Goal: Information Seeking & Learning: Find specific page/section

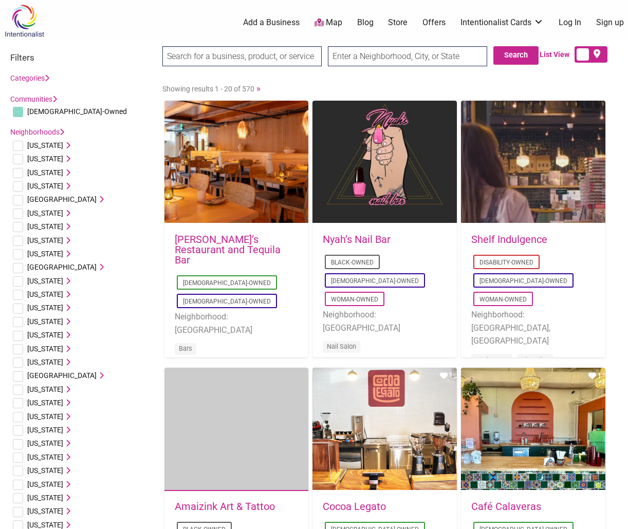
click at [17, 145] on input "checkbox" at bounding box center [18, 146] width 10 height 10
click at [18, 146] on input "checkbox" at bounding box center [18, 146] width 10 height 10
checkbox input "false"
click at [19, 159] on input "checkbox" at bounding box center [18, 159] width 10 height 10
checkbox input "true"
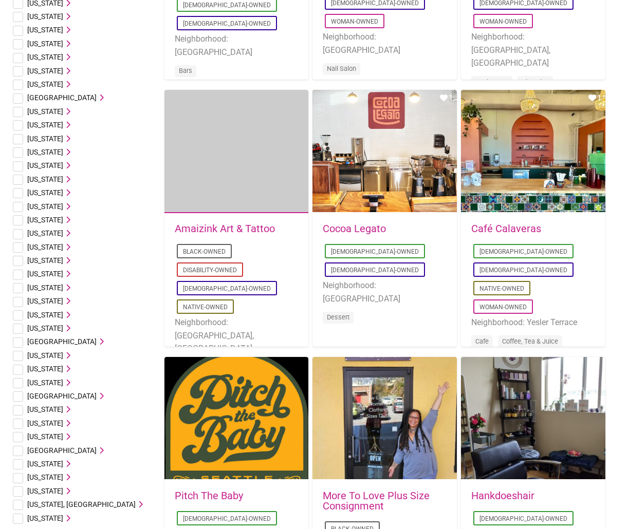
scroll to position [484, 0]
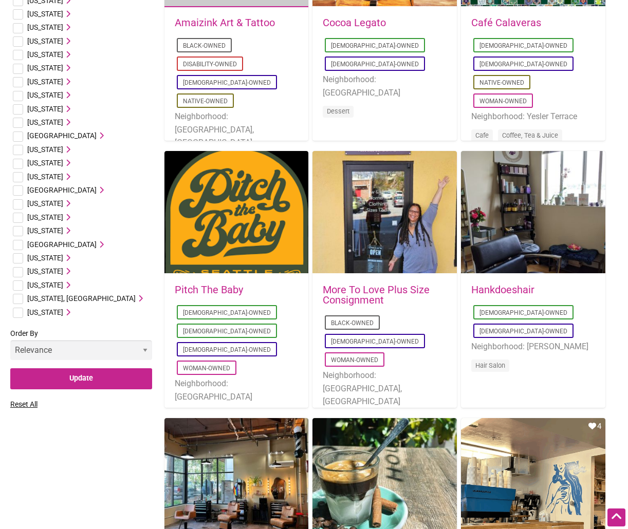
click at [145, 350] on select "Relevance Alphabetical Newest" at bounding box center [81, 350] width 142 height 20
select select "title"
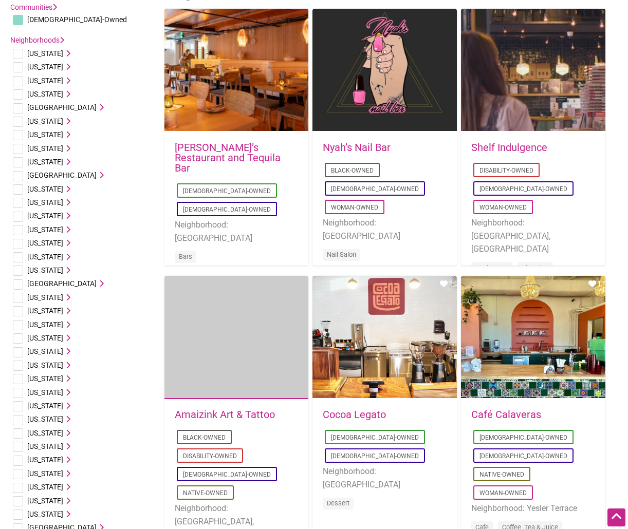
scroll to position [21, 0]
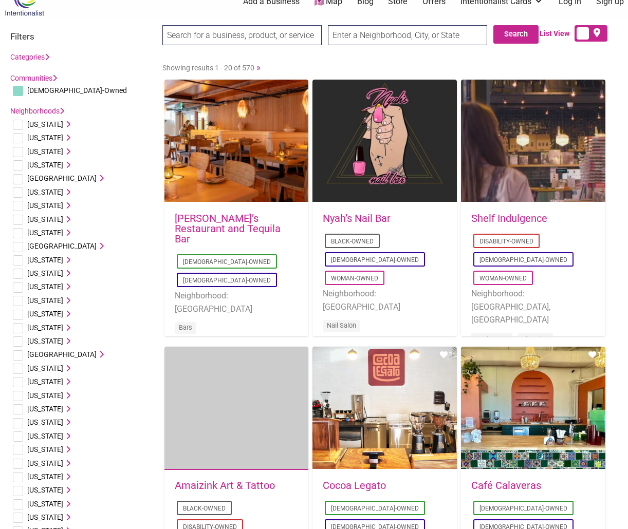
click at [20, 88] on input "checkbox" at bounding box center [18, 91] width 10 height 10
checkbox input "false"
click at [19, 124] on input "checkbox" at bounding box center [18, 125] width 10 height 10
checkbox input "true"
click at [16, 83] on label "Communities" at bounding box center [33, 78] width 47 height 13
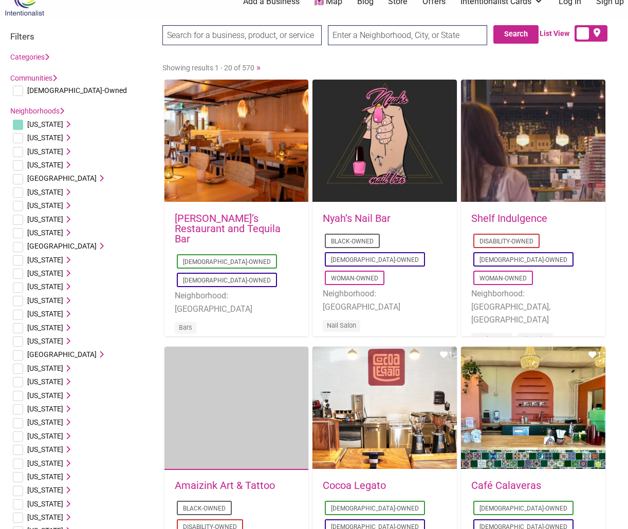
click at [22, 92] on input "checkbox" at bounding box center [18, 91] width 10 height 10
checkbox input "true"
click at [516, 35] on div "List View" at bounding box center [566, 33] width 101 height 16
click at [18, 290] on input "checkbox" at bounding box center [18, 288] width 10 height 10
checkbox input "true"
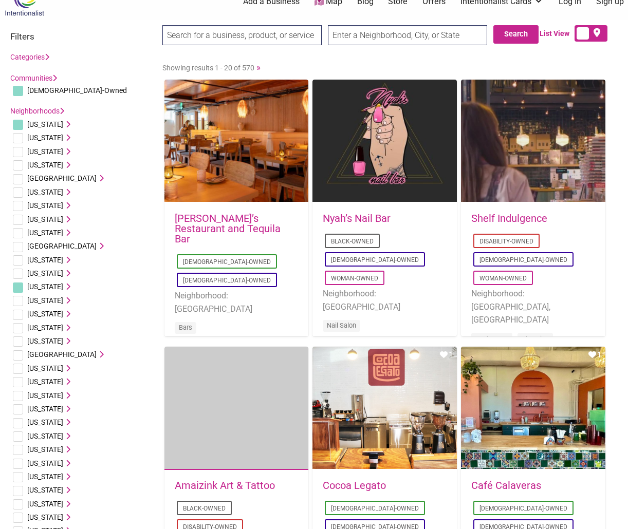
click at [13, 262] on li "Georgia Atlanta, GA Columbus, GA Decatur, GA Gainesville, GA Norcross Savannah,…" at bounding box center [81, 259] width 142 height 13
click at [20, 255] on input "checkbox" at bounding box center [18, 260] width 10 height 10
checkbox input "true"
click at [18, 138] on input "checkbox" at bounding box center [18, 138] width 10 height 10
checkbox input "true"
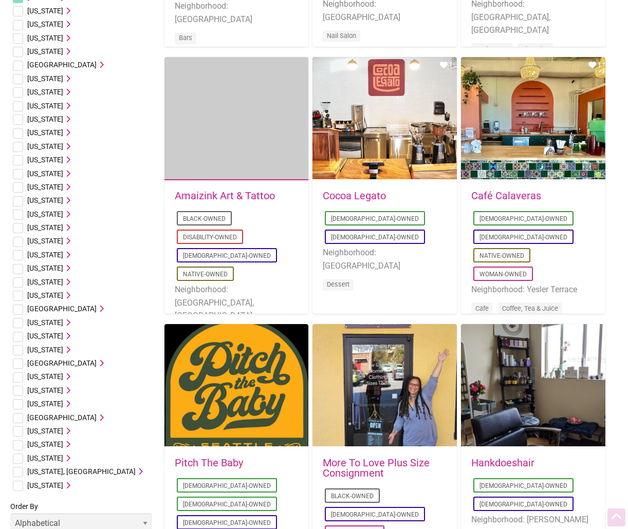
scroll to position [812, 0]
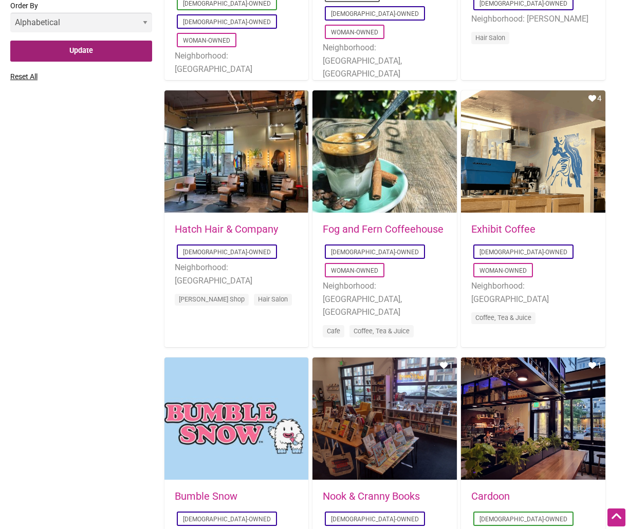
click at [86, 55] on input "Update" at bounding box center [81, 51] width 142 height 21
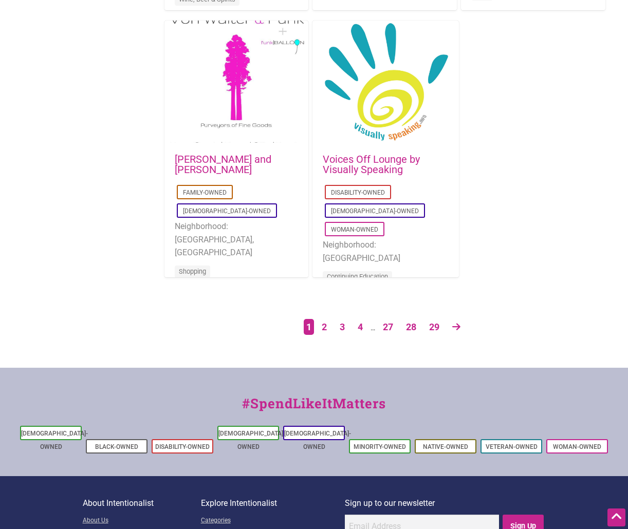
scroll to position [1766, 0]
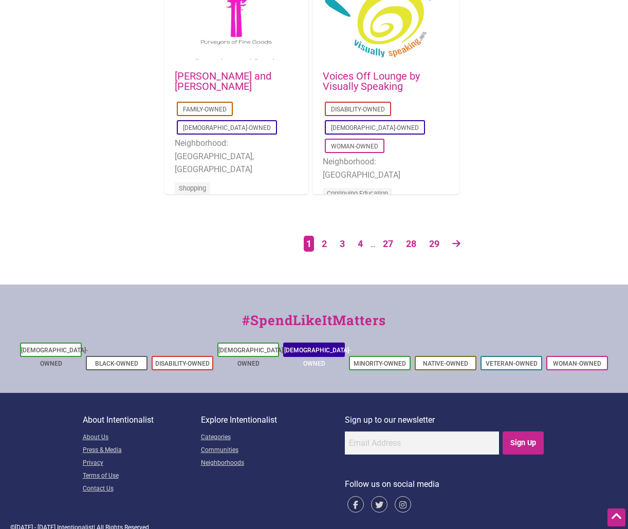
click at [324, 351] on link "[DEMOGRAPHIC_DATA]-Owned" at bounding box center [317, 357] width 67 height 21
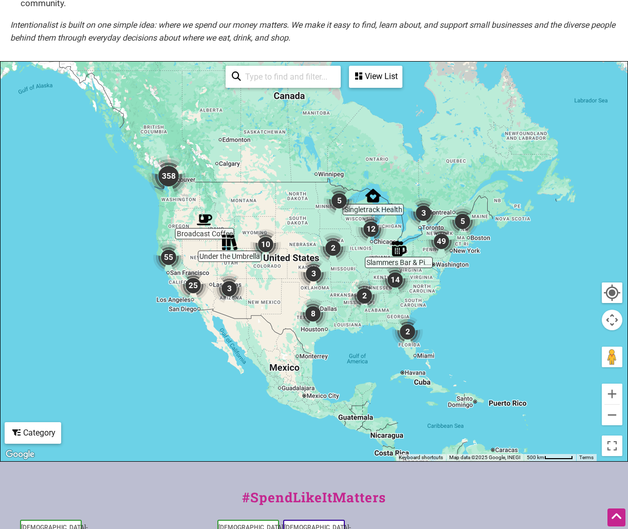
scroll to position [192, 0]
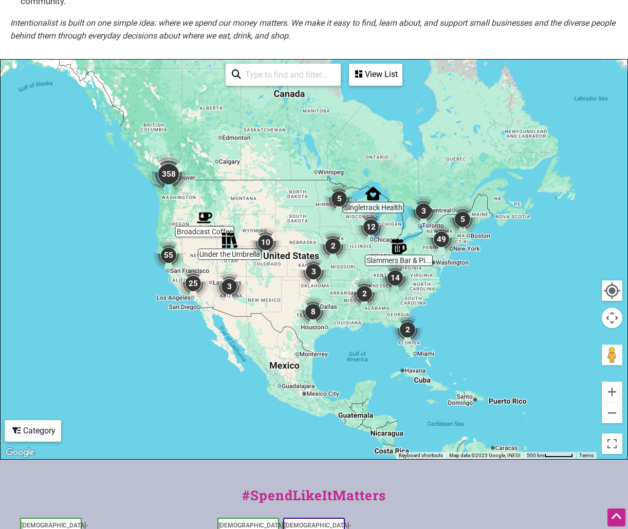
click at [408, 318] on img "2" at bounding box center [407, 329] width 31 height 31
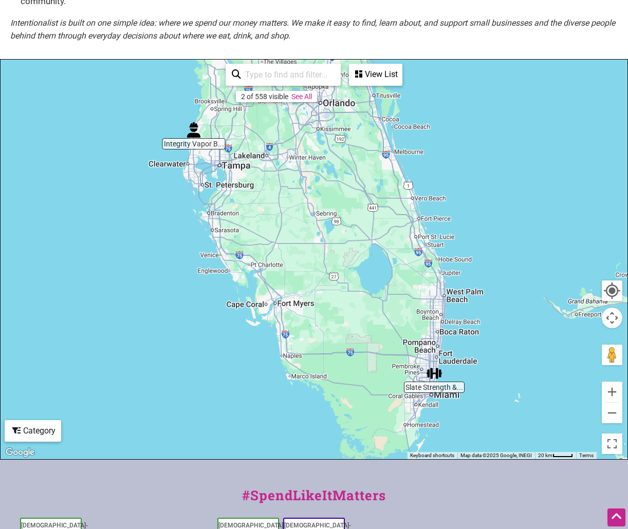
click at [455, 380] on div "To navigate, press the arrow keys." at bounding box center [314, 260] width 627 height 400
click at [437, 368] on div "To navigate, press the arrow keys." at bounding box center [314, 260] width 627 height 400
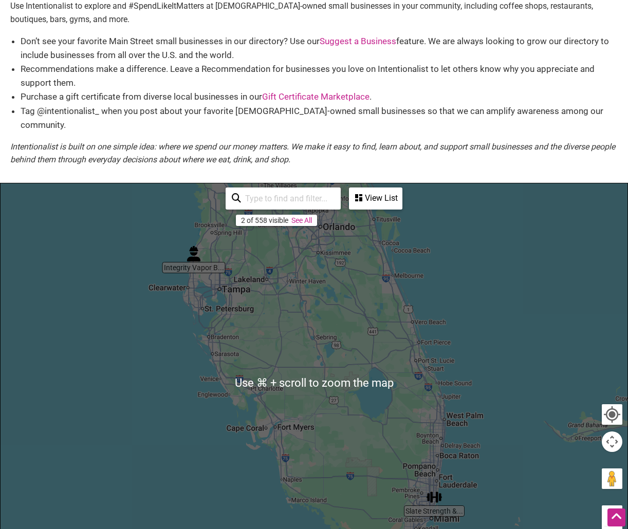
scroll to position [0, 0]
